Goal: Task Accomplishment & Management: Manage account settings

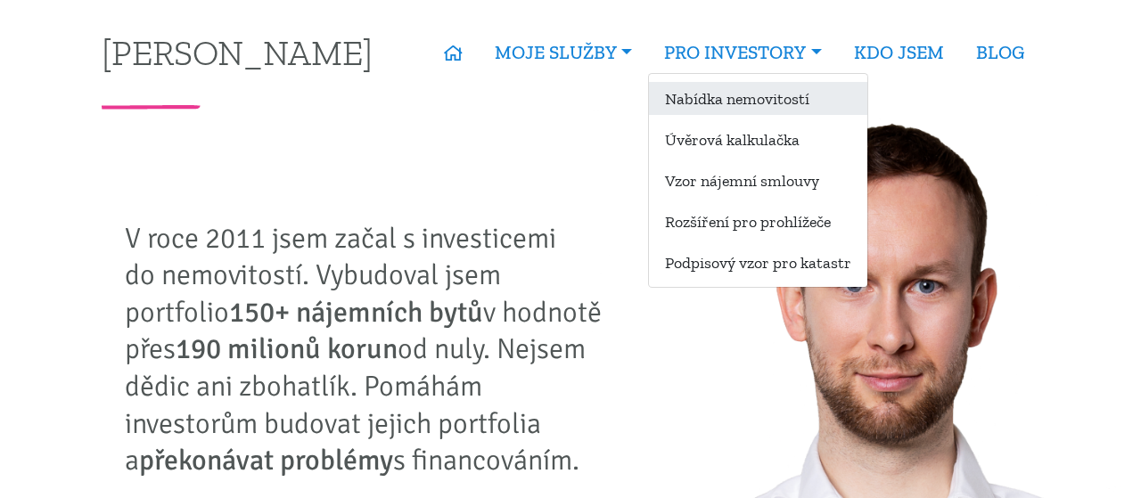
click at [732, 106] on link "Nabídka nemovitostí" at bounding box center [758, 98] width 218 height 33
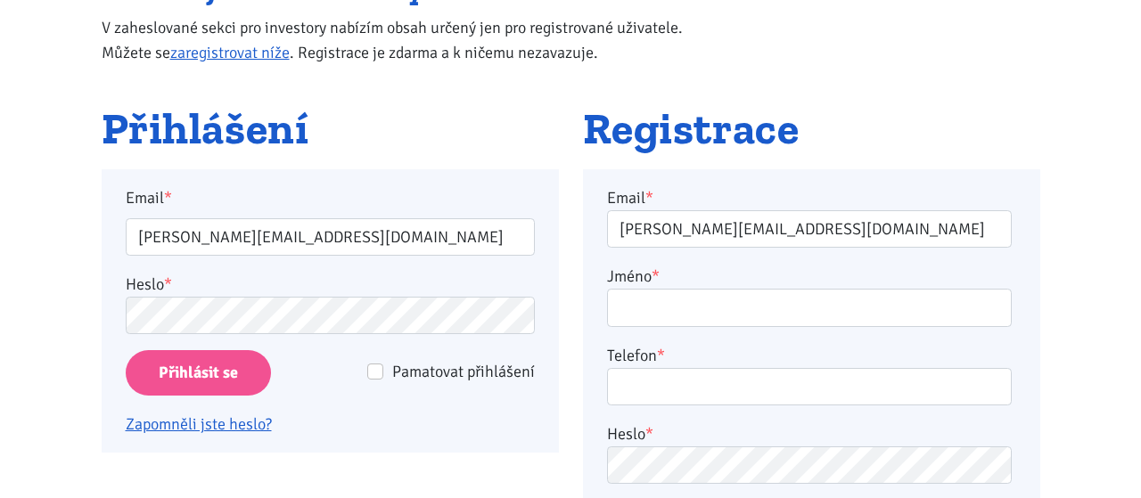
scroll to position [247, 0]
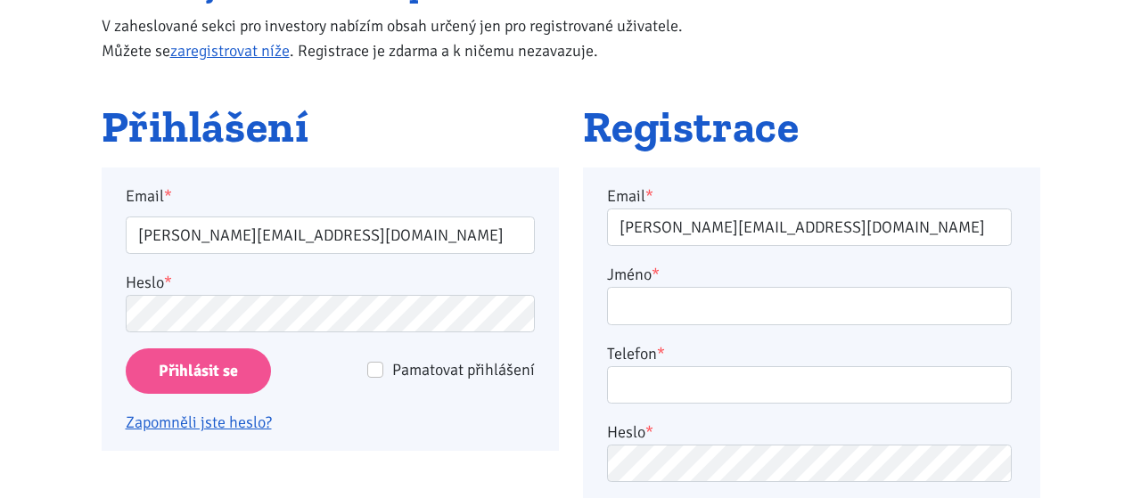
click at [392, 368] on div "Pamatovat přihlášení" at bounding box center [438, 369] width 192 height 25
click at [373, 368] on input "Pamatovat přihlášení" at bounding box center [375, 370] width 16 height 16
checkbox input "true"
click at [233, 364] on input "Přihlásit se" at bounding box center [198, 370] width 145 height 45
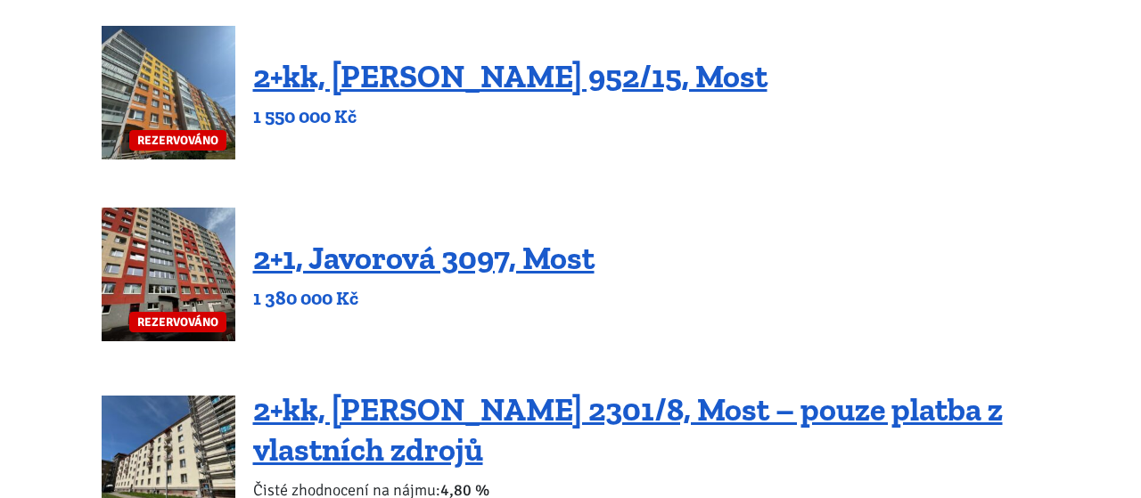
scroll to position [1112, 0]
